Goal: Contribute content: Contribute content

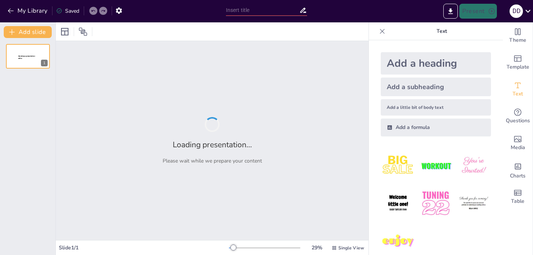
type input "Impacto del Síndrome del Río Urbano en la Salud Ambiental"
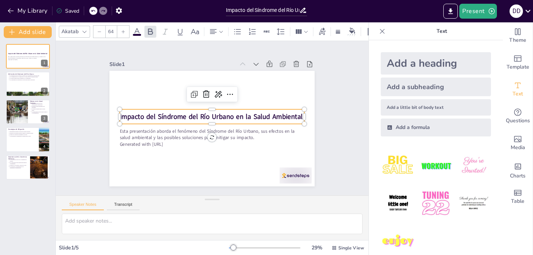
click at [185, 111] on strong "Impacto del Síndrome del Río Urbano en la Salud Ambiental" at bounding box center [212, 116] width 129 height 142
click at [185, 111] on strong "Impacto del Síndrome del Río Urbano en la Salud Ambiental" at bounding box center [212, 116] width 171 height 83
click at [296, 111] on strong "Impacto del Síndrome del Río Urbano en la Salud Ambiental" at bounding box center [212, 117] width 177 height 66
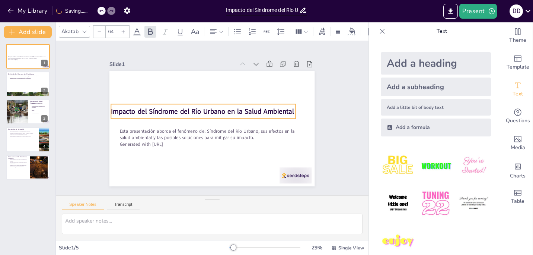
drag, startPoint x: 297, startPoint y: 112, endPoint x: 289, endPoint y: 107, distance: 9.4
click at [289, 107] on p "Impacto del Síndrome del Río Urbano en la Salud Ambiental" at bounding box center [204, 110] width 185 height 29
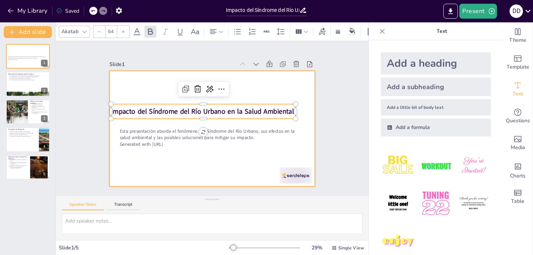
click at [272, 93] on div at bounding box center [208, 127] width 231 height 173
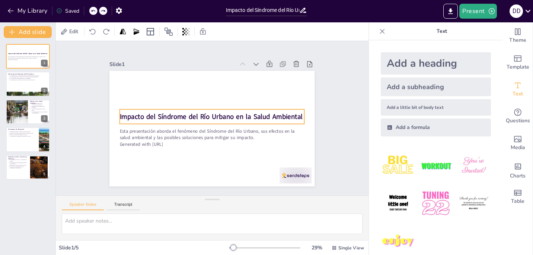
click at [263, 115] on strong "Impacto del Síndrome del Río Urbano en la Salud Ambiental" at bounding box center [212, 116] width 99 height 163
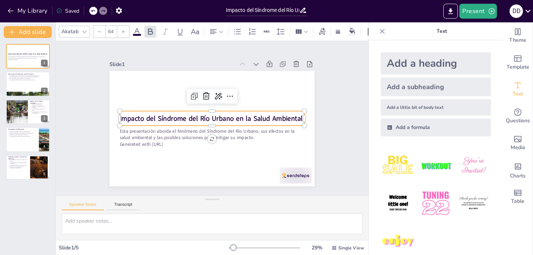
click at [268, 115] on strong "Impacto del Síndrome del Río Urbano en la Salud Ambiental" at bounding box center [211, 118] width 177 height 66
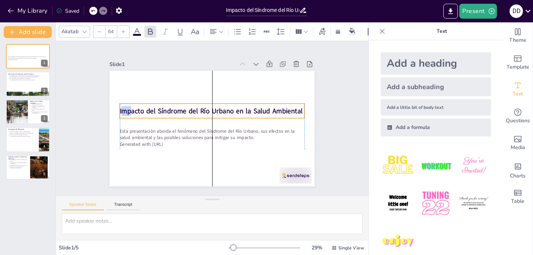
drag, startPoint x: 117, startPoint y: 115, endPoint x: 116, endPoint y: 107, distance: 7.5
click at [121, 107] on span "Impacto del Síndrome del Río Urbano en la Salud Ambiental" at bounding box center [212, 110] width 183 height 28
click at [129, 107] on span "Impacto del Síndrome del Río Urbano en la Salud Ambiental" at bounding box center [214, 111] width 171 height 83
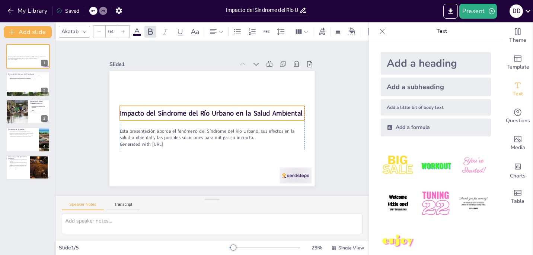
click at [113, 106] on div "Esta presentación aborda el fenómeno del Síndrome del Río Urbano, sus efectos e…" at bounding box center [208, 127] width 234 height 189
click at [151, 110] on span "Impacto del Síndrome del Río Urbano en la Salud Ambiental" at bounding box center [215, 114] width 129 height 142
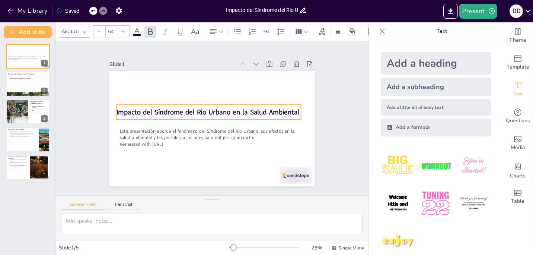
click at [293, 108] on p "Impacto del Síndrome del Río Urbano en la Salud Ambiental" at bounding box center [211, 111] width 173 height 84
click at [291, 111] on span "Impacto del Síndrome del Río Urbano en la Salud Ambiental" at bounding box center [209, 111] width 177 height 65
click at [20, 83] on div at bounding box center [28, 83] width 45 height 25
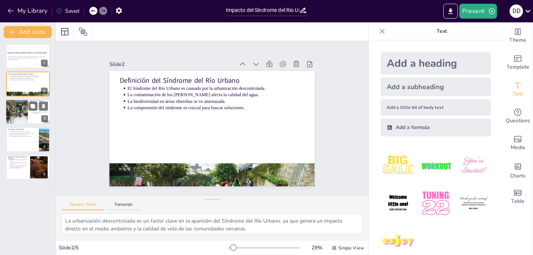
click at [37, 110] on button at bounding box center [32, 105] width 9 height 9
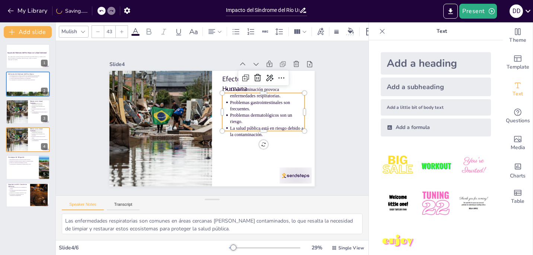
click at [238, 119] on p "Problemas dermatológicos son un riesgo." at bounding box center [264, 135] width 74 height 35
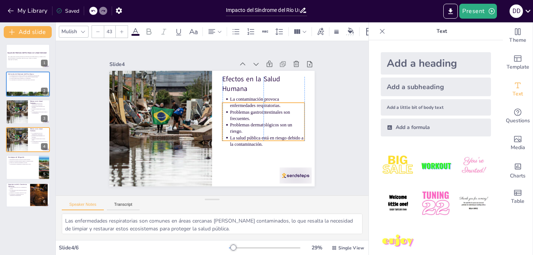
drag, startPoint x: 232, startPoint y: 111, endPoint x: 231, endPoint y: 120, distance: 9.7
click at [231, 131] on p "Problemas dermatológicos son un riesgo." at bounding box center [251, 158] width 68 height 54
click at [28, 163] on p "La participación comunitaria es esencial para el éxito." at bounding box center [23, 163] width 28 height 1
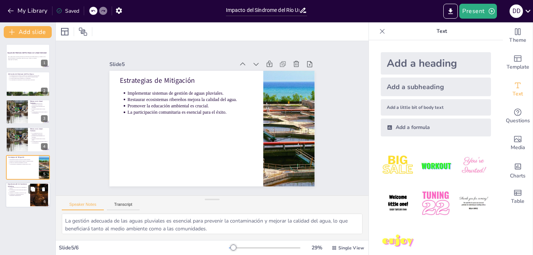
click at [25, 196] on div at bounding box center [28, 194] width 45 height 25
type textarea "La participación comunitaria es un [PERSON_NAME] fundamental en la lucha contra…"
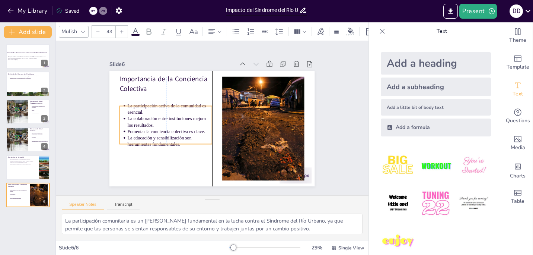
drag, startPoint x: 163, startPoint y: 122, endPoint x: 161, endPoint y: 135, distance: 13.2
click at [185, 111] on p "La educación y sensibilización son herramientas fundamentales." at bounding box center [208, 70] width 46 height 82
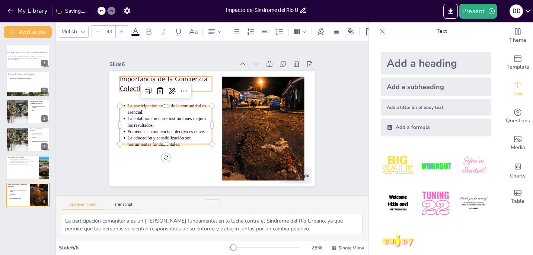
type input "64"
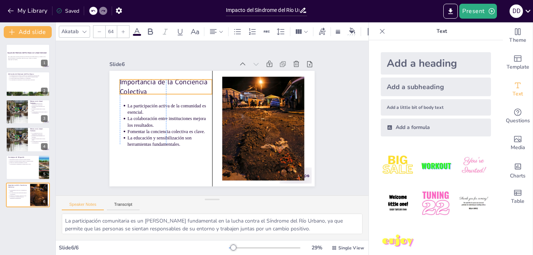
click at [137, 84] on p "Importancia de la Conciencia Colectiva" at bounding box center [183, 70] width 92 height 55
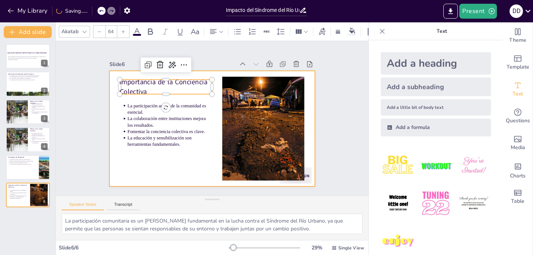
click at [142, 165] on div at bounding box center [206, 126] width 234 height 214
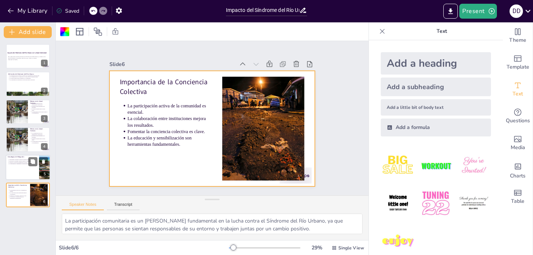
click at [25, 175] on div at bounding box center [28, 166] width 45 height 25
type textarea "La gestión adecuada de las aguas pluviales es esencial para prevenir la contami…"
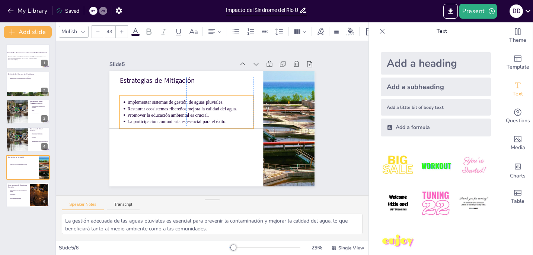
drag, startPoint x: 173, startPoint y: 99, endPoint x: 173, endPoint y: 106, distance: 6.7
click at [173, 106] on p "Restaurar ecosistemas ribereños mejora la calidad del agua." at bounding box center [195, 100] width 117 height 57
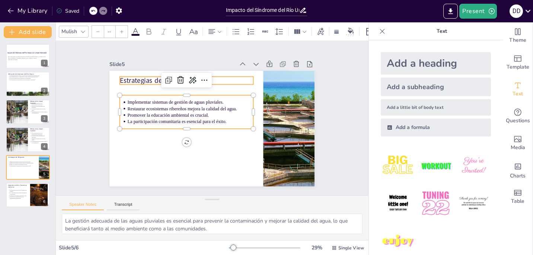
type input "64"
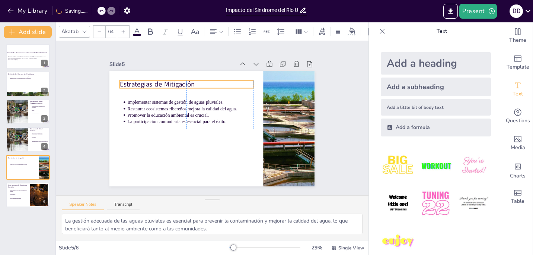
click at [137, 81] on p "Estrategias de Mitigación" at bounding box center [194, 79] width 133 height 37
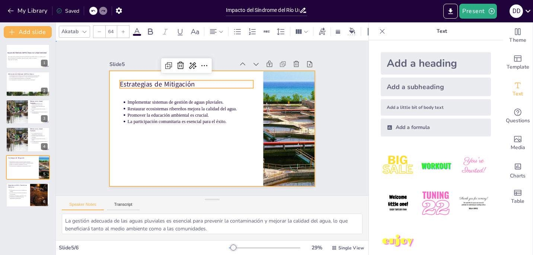
click at [134, 149] on div at bounding box center [202, 119] width 136 height 216
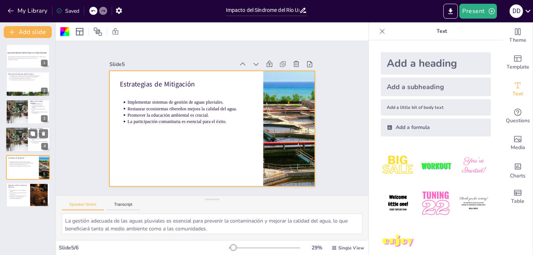
click at [36, 141] on p "La salud pública está en riesgo debido a la contaminación." at bounding box center [40, 142] width 16 height 3
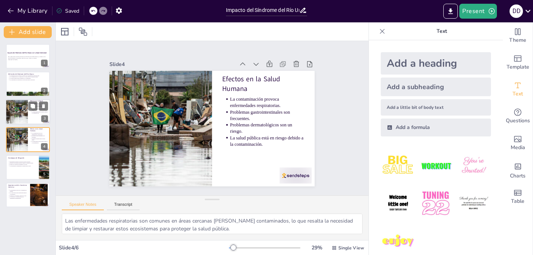
click at [26, 117] on div at bounding box center [17, 111] width 38 height 25
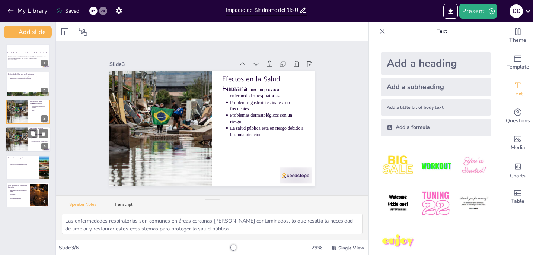
click at [30, 139] on div at bounding box center [28, 139] width 45 height 25
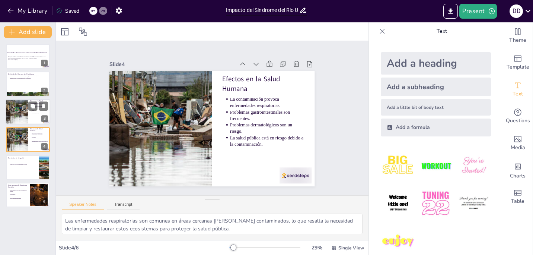
click at [27, 116] on div at bounding box center [17, 111] width 38 height 25
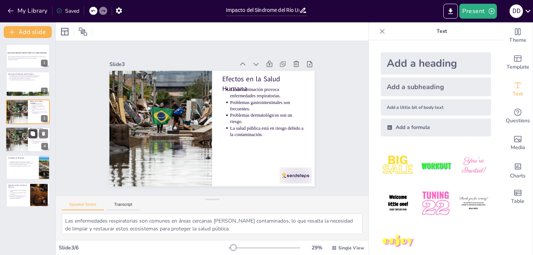
click at [28, 132] on button at bounding box center [32, 133] width 9 height 9
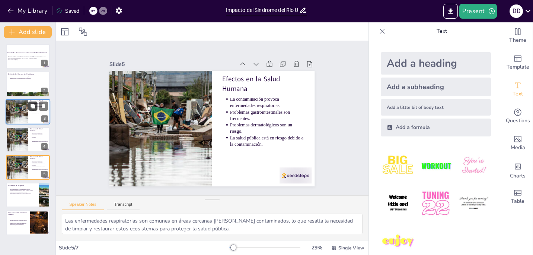
click at [36, 110] on button at bounding box center [32, 105] width 9 height 9
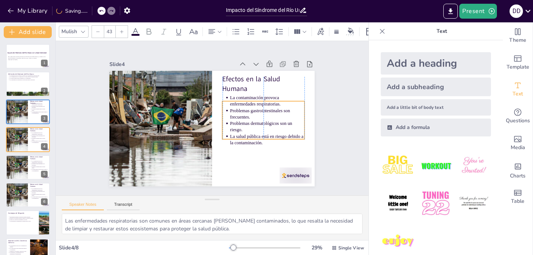
drag, startPoint x: 234, startPoint y: 117, endPoint x: 234, endPoint y: 125, distance: 8.2
click at [234, 136] on p "Problemas dermatológicos son un riesgo." at bounding box center [221, 173] width 35 height 74
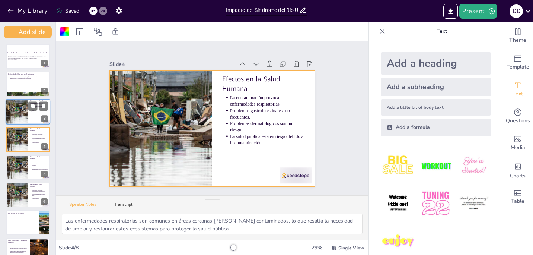
click at [24, 113] on div at bounding box center [17, 111] width 38 height 25
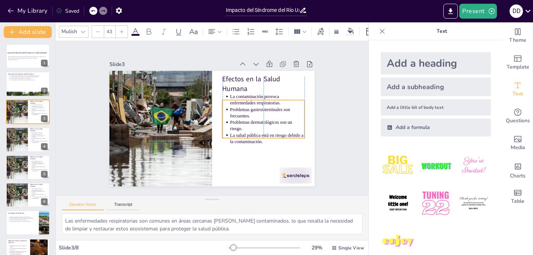
drag, startPoint x: 248, startPoint y: 101, endPoint x: 247, endPoint y: 108, distance: 7.1
click at [247, 124] on p "Problemas gastrointestinales son frecuentes." at bounding box center [253, 156] width 59 height 64
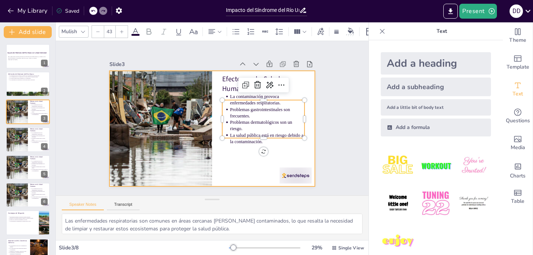
click at [226, 155] on div at bounding box center [203, 123] width 202 height 235
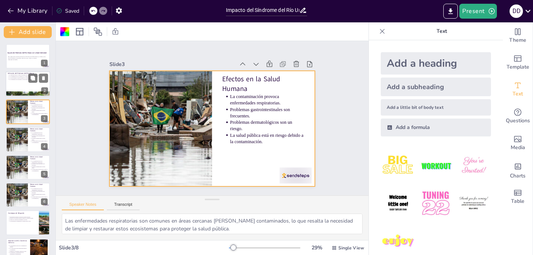
click at [21, 76] on p "El Síndrome del Río Urbano es causado por la urbanización descontrolada." at bounding box center [28, 74] width 39 height 1
type textarea "La urbanización descontrolada es un factor clave en la aparición del Síndrome d…"
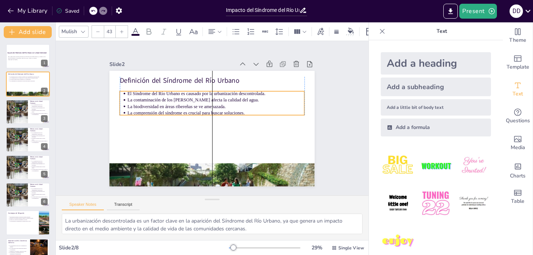
drag, startPoint x: 167, startPoint y: 104, endPoint x: 167, endPoint y: 109, distance: 5.2
click at [167, 109] on p "La comprensión del síndrome es crucial para buscar soluciones." at bounding box center [218, 115] width 156 height 94
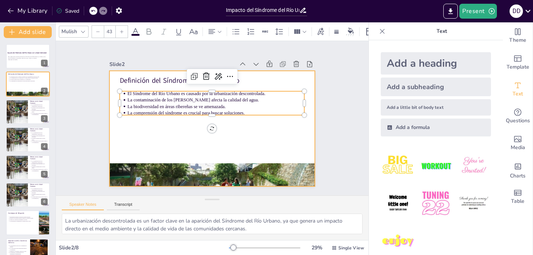
click at [145, 133] on div at bounding box center [205, 125] width 230 height 223
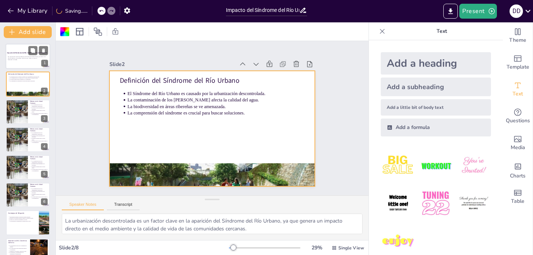
click at [28, 60] on p "Generated with [URL]" at bounding box center [28, 59] width 40 height 1
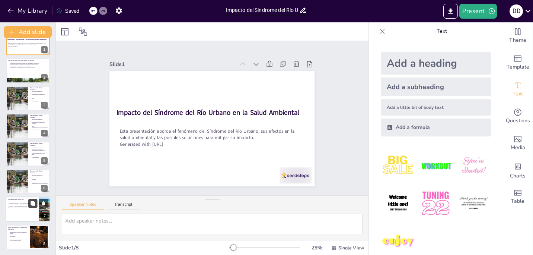
scroll to position [14, 0]
click at [25, 232] on p "La participación activa de la comunidad es esencial." at bounding box center [18, 232] width 19 height 3
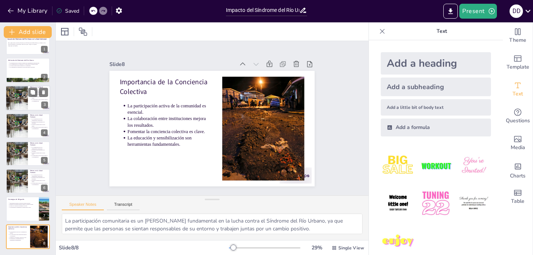
click at [26, 103] on div at bounding box center [17, 97] width 38 height 25
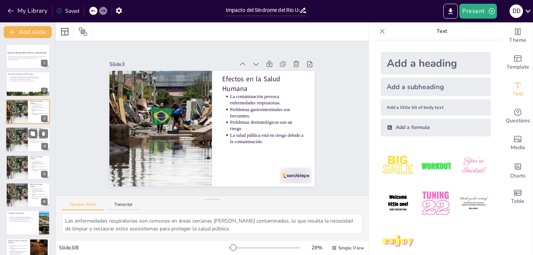
click at [19, 142] on div at bounding box center [17, 139] width 38 height 25
click at [18, 154] on div "Impacto del Síndrome del Río Urbano en la Salud Ambiental Esta presentación abo…" at bounding box center [27, 153] width 55 height 218
click at [44, 105] on icon at bounding box center [43, 106] width 3 height 4
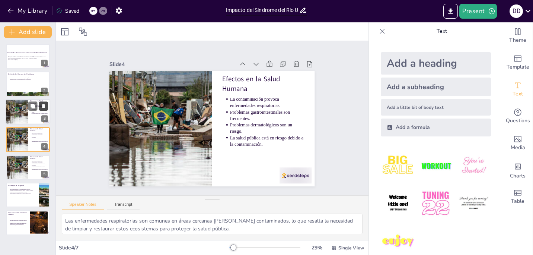
click at [44, 105] on icon at bounding box center [43, 106] width 3 height 4
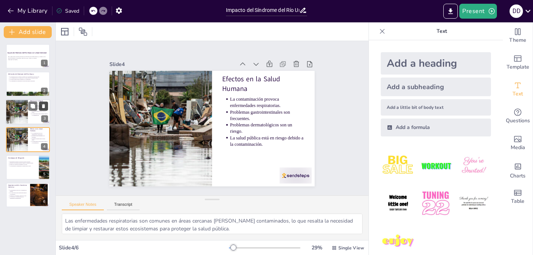
click at [44, 105] on icon at bounding box center [43, 106] width 3 height 4
type textarea "La gestión adecuada de las aguas pluviales es esencial para prevenir la contami…"
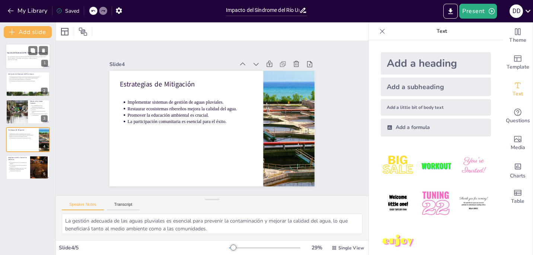
click at [25, 63] on div at bounding box center [28, 56] width 45 height 25
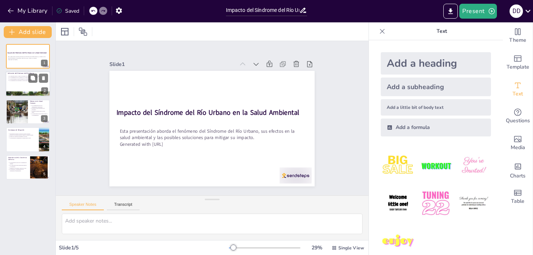
click at [24, 80] on p "La comprensión del síndrome es crucial para buscar soluciones." at bounding box center [28, 80] width 39 height 1
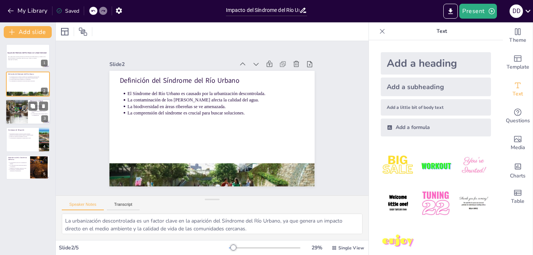
click at [23, 106] on div at bounding box center [17, 111] width 38 height 25
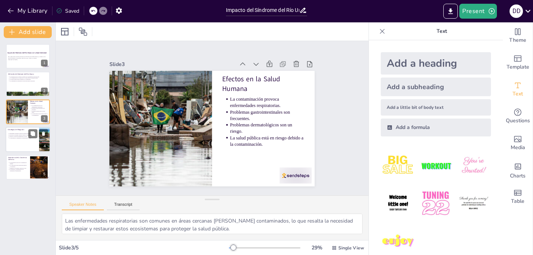
click at [18, 143] on div at bounding box center [28, 139] width 45 height 25
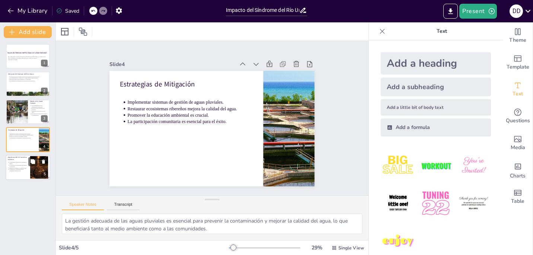
click at [20, 163] on p "La participación activa de la comunidad es esencial." at bounding box center [18, 162] width 19 height 3
type textarea "La participación comunitaria es un [PERSON_NAME] fundamental en la lucha contra…"
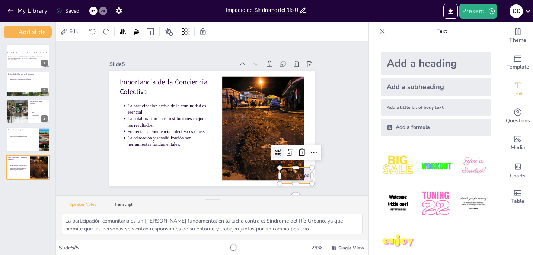
click at [283, 191] on div at bounding box center [266, 205] width 36 height 28
click at [335, 160] on div "Slide 1 Impacto del Síndrome del Río Urbano en la Salud Ambiental Esta presenta…" at bounding box center [212, 118] width 348 height 290
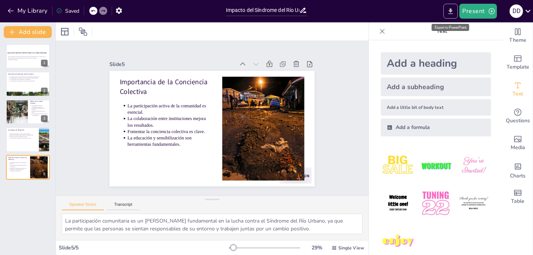
click at [453, 12] on icon "Export to PowerPoint" at bounding box center [451, 11] width 8 height 8
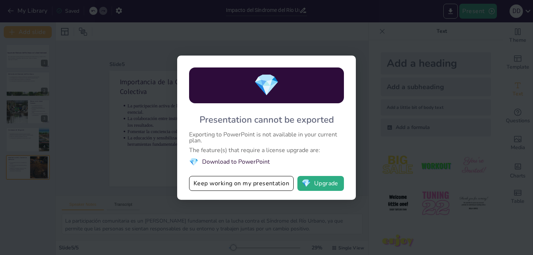
click at [92, 111] on div "💎 Presentation cannot be exported Exporting to PowerPoint is not available in y…" at bounding box center [266, 127] width 533 height 255
click at [345, 41] on div "💎 Presentation cannot be exported Exporting to PowerPoint is not available in y…" at bounding box center [266, 127] width 533 height 255
click at [211, 187] on button "Keep working on my presentation" at bounding box center [241, 183] width 105 height 15
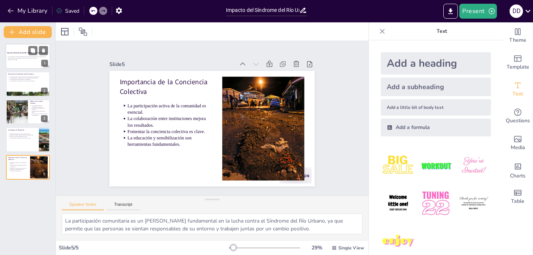
click at [26, 62] on div at bounding box center [28, 56] width 45 height 25
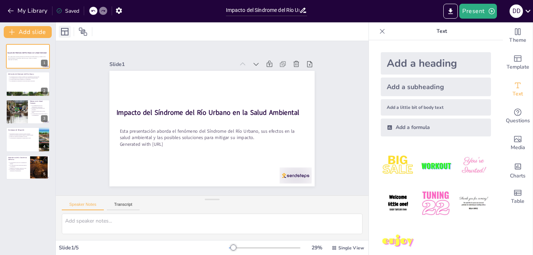
click at [69, 31] on div at bounding box center [65, 32] width 12 height 12
click at [82, 33] on icon at bounding box center [83, 31] width 9 height 9
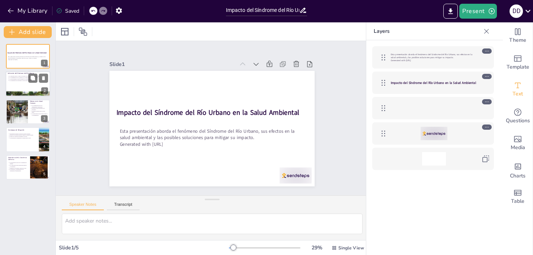
click at [30, 87] on div at bounding box center [28, 83] width 45 height 25
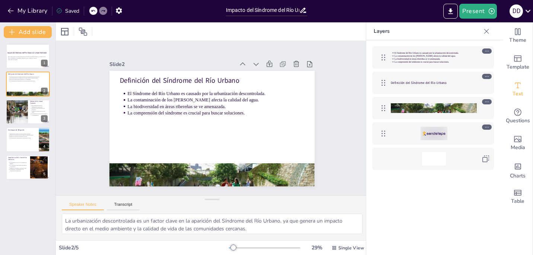
click at [347, 142] on div "Slide 1 Impacto del Síndrome del Río Urbano en la Salud Ambiental Esta presenta…" at bounding box center [212, 118] width 348 height 290
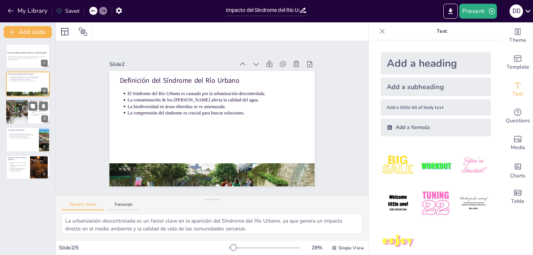
click at [33, 113] on p "Problemas dermatológicos son un riesgo." at bounding box center [40, 111] width 16 height 3
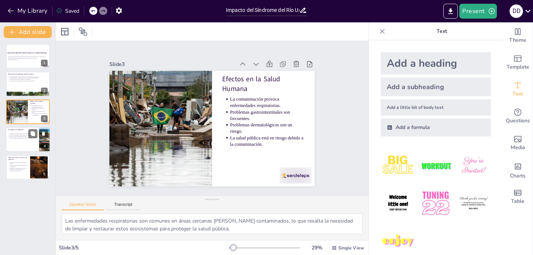
click at [36, 140] on div at bounding box center [28, 139] width 45 height 25
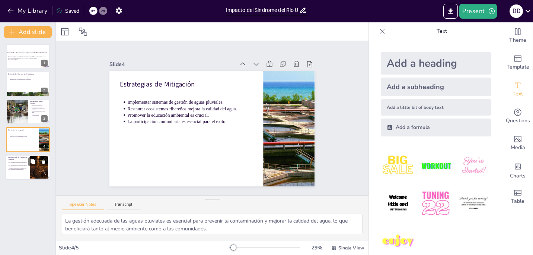
click at [35, 172] on div at bounding box center [39, 167] width 34 height 23
type textarea "La participación comunitaria es un [PERSON_NAME] fundamental en la lucha contra…"
